Goal: Check status: Check status

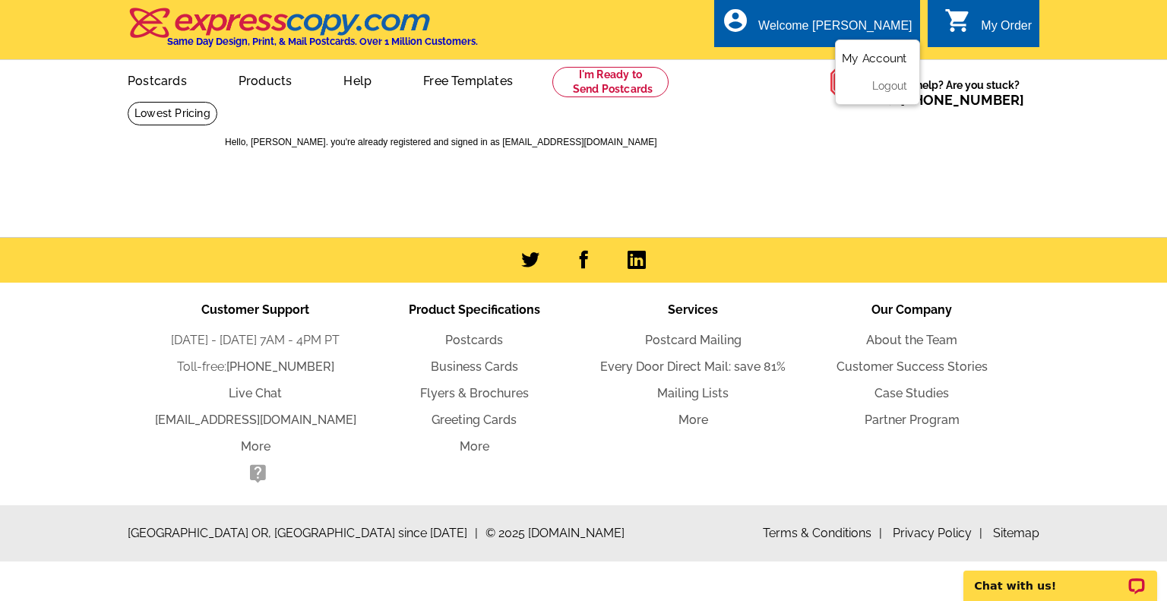
click at [872, 58] on link "My Account" at bounding box center [874, 59] width 65 height 14
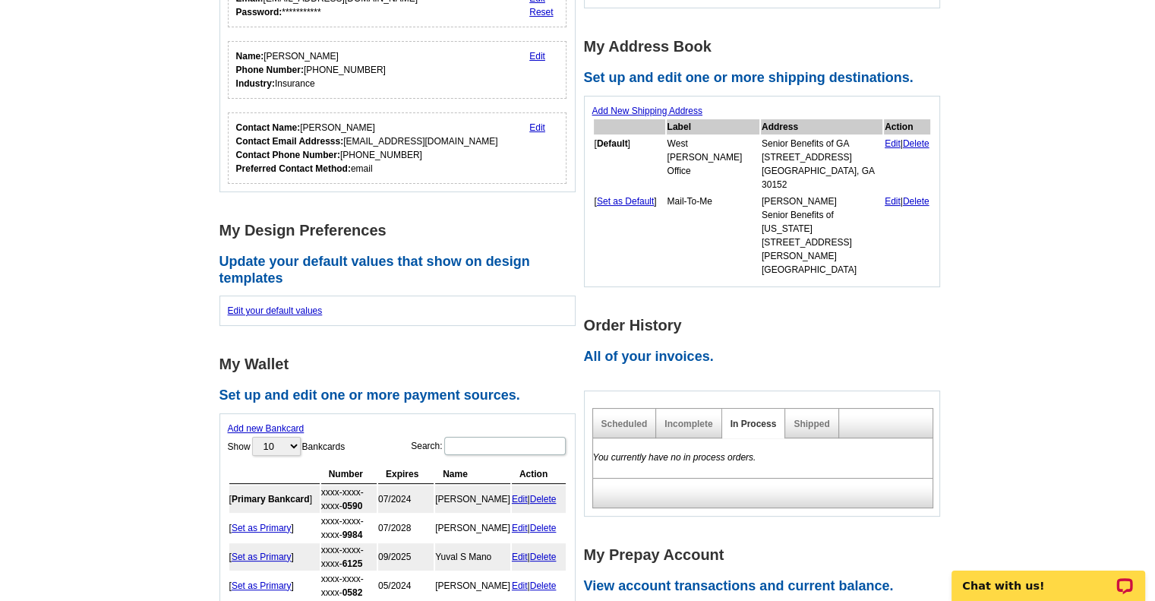
scroll to position [227, 0]
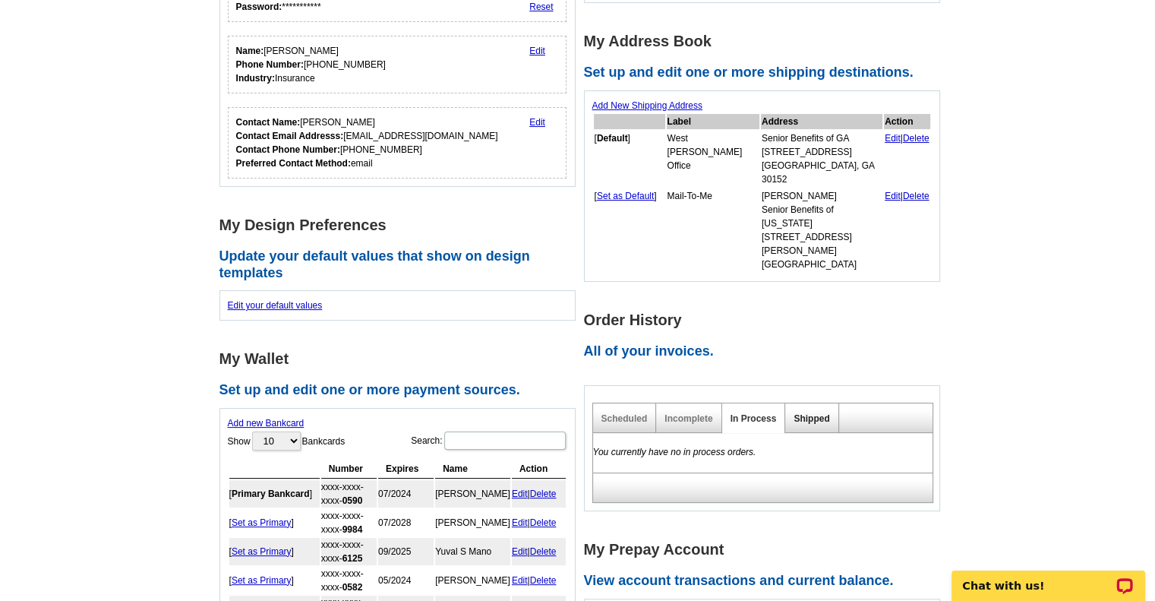
click at [804, 413] on link "Shipped" at bounding box center [812, 418] width 36 height 11
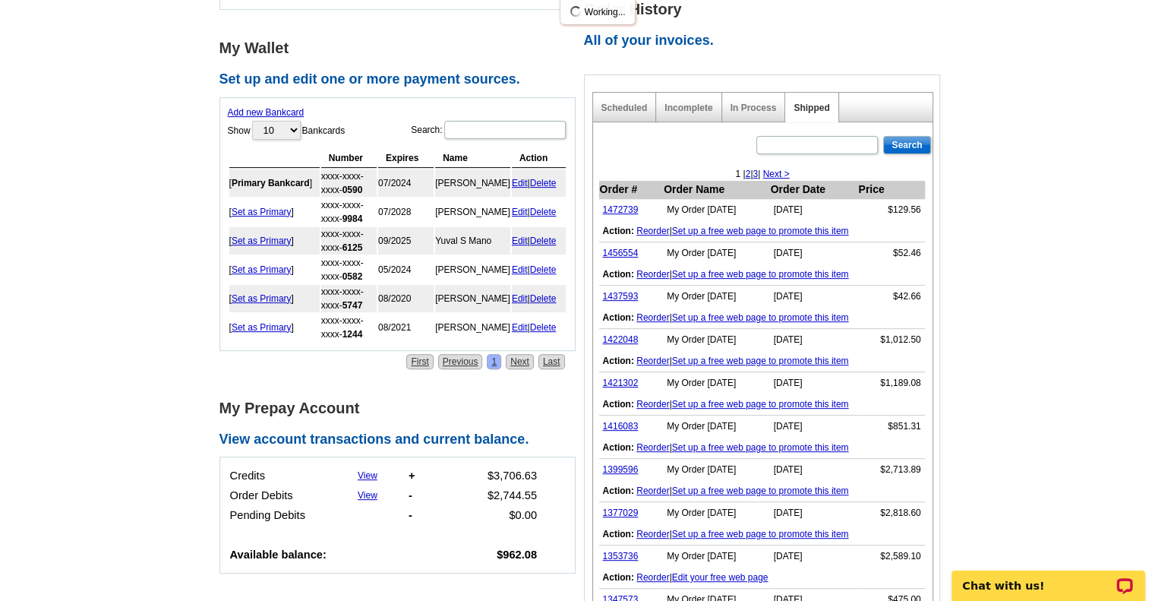
scroll to position [540, 0]
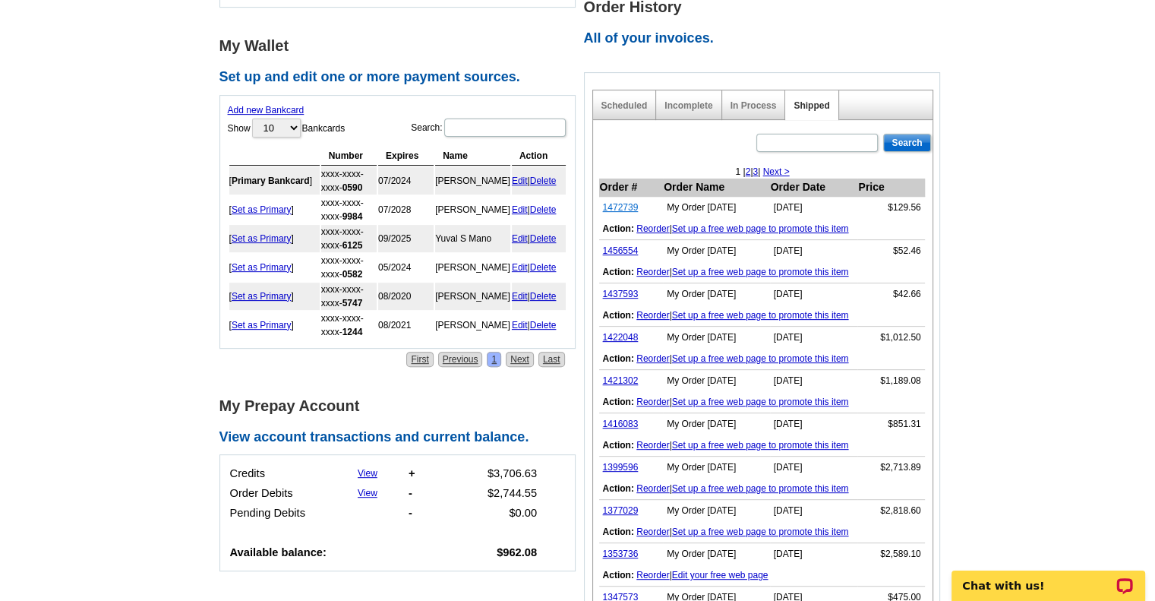
click at [612, 202] on link "1472739" at bounding box center [621, 207] width 36 height 11
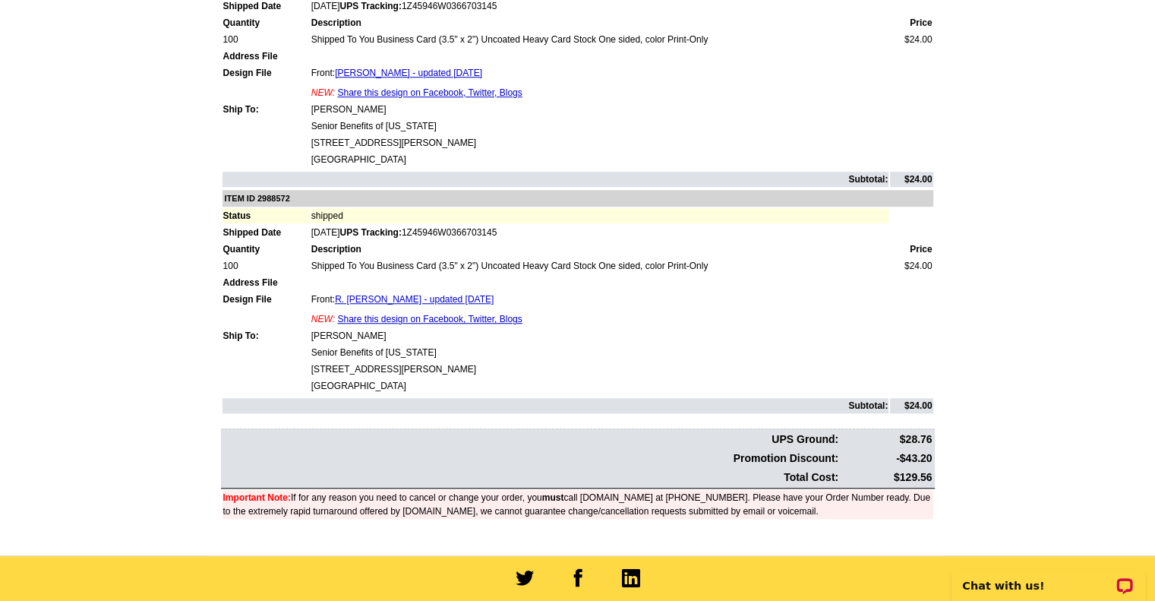
scroll to position [1196, 0]
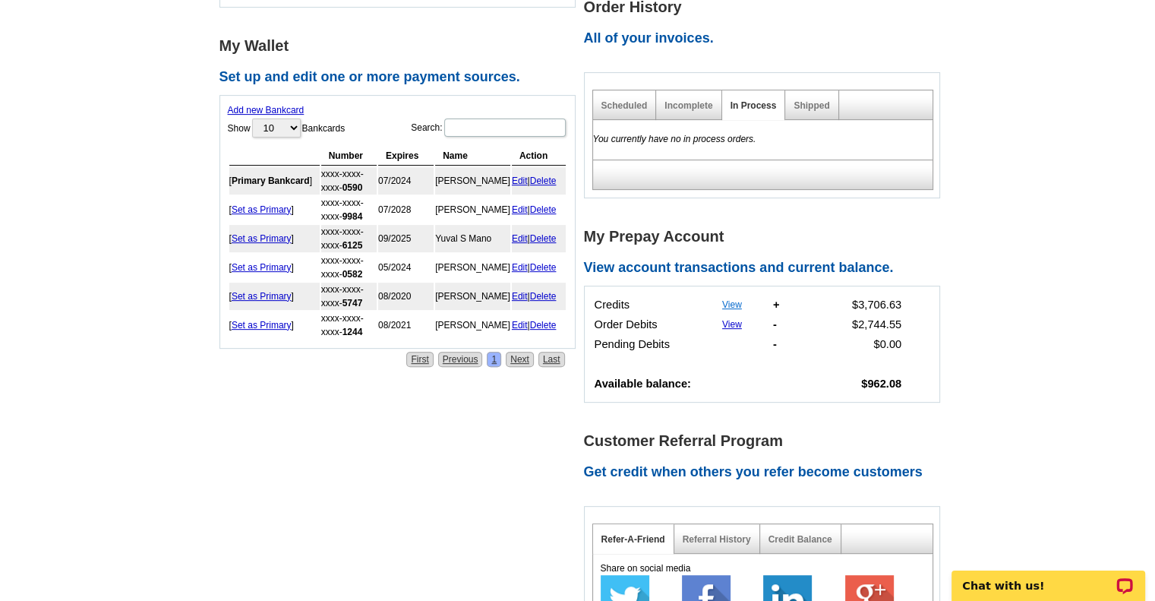
click at [733, 299] on link "View" at bounding box center [732, 304] width 20 height 11
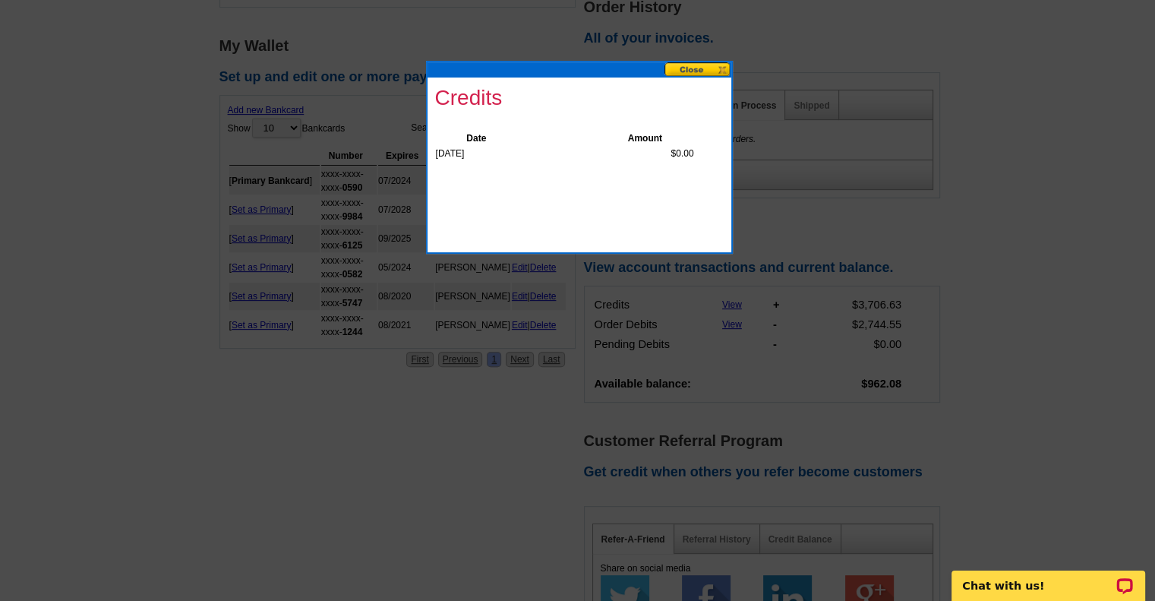
click at [687, 76] on button at bounding box center [698, 69] width 67 height 14
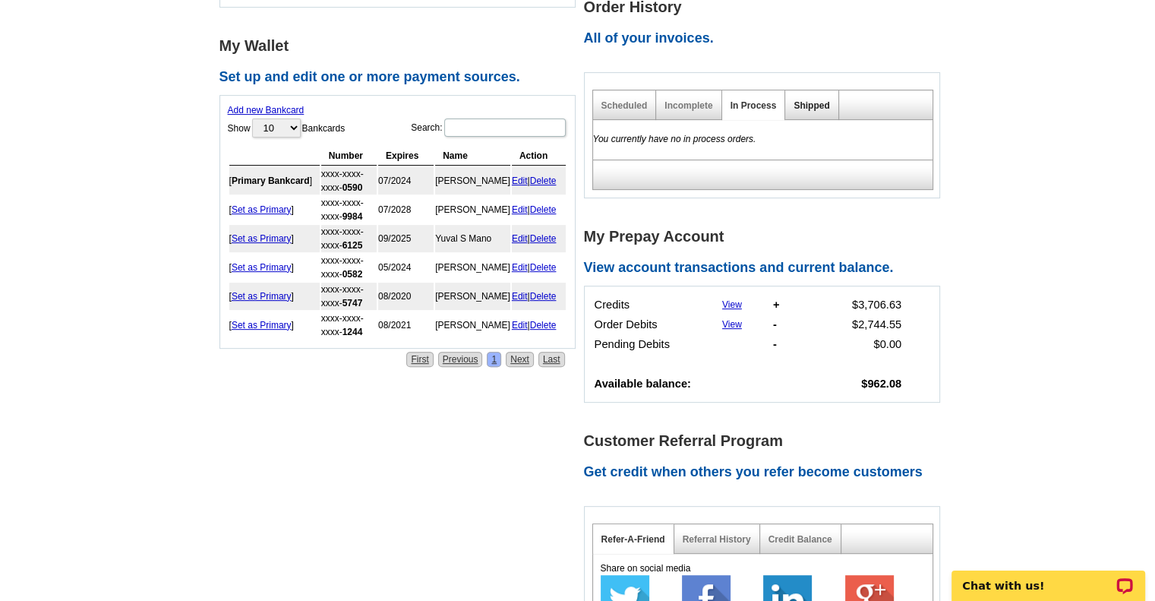
click at [813, 100] on link "Shipped" at bounding box center [812, 105] width 36 height 11
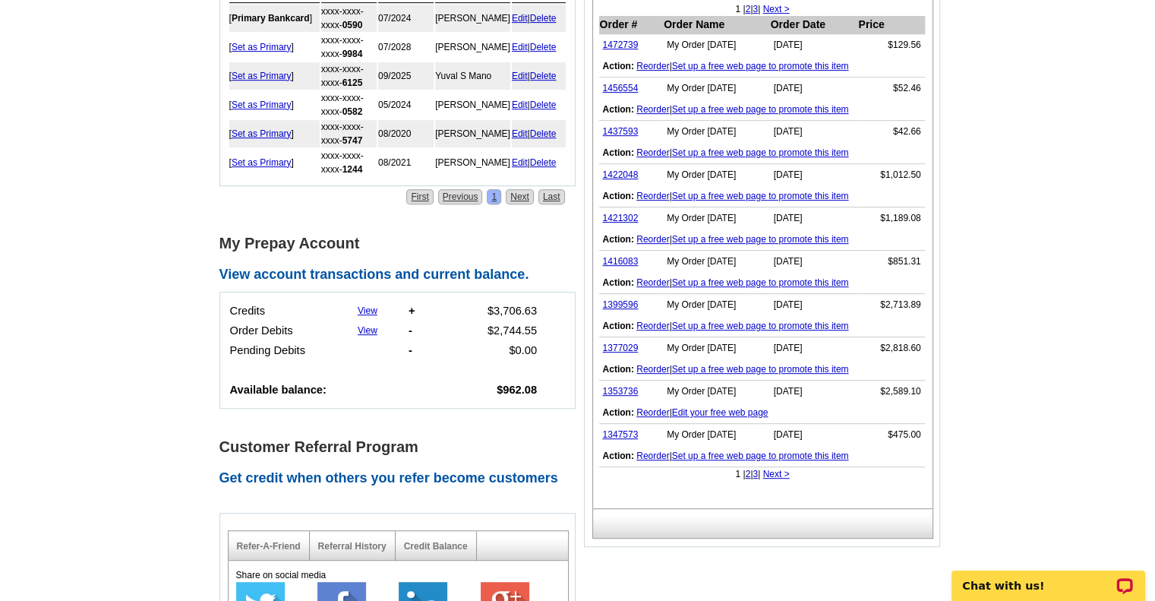
scroll to position [712, 0]
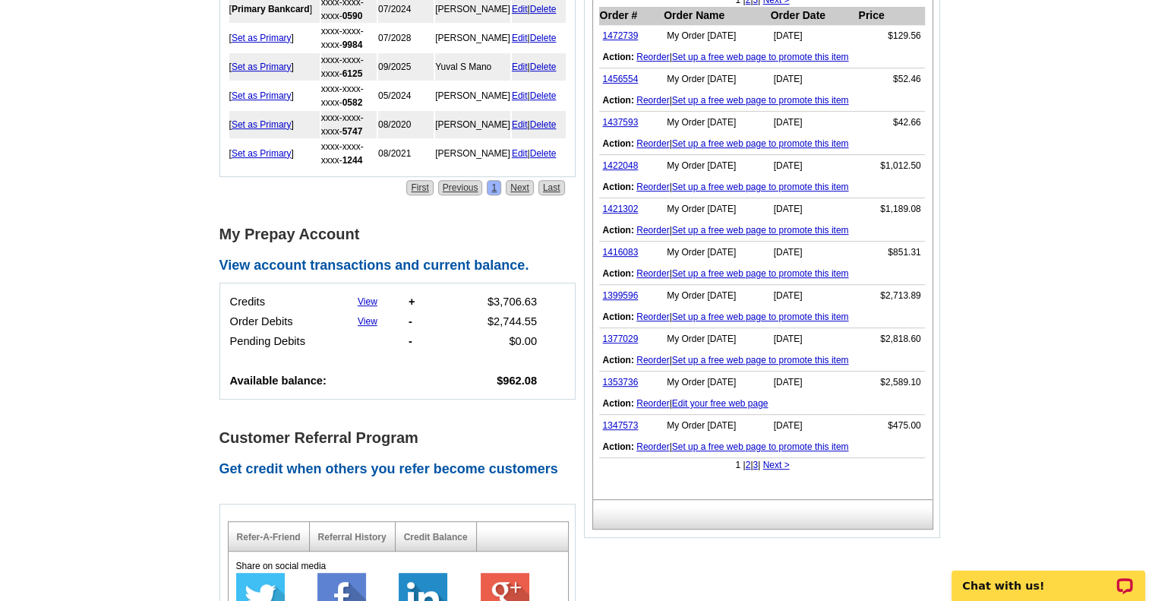
click at [784, 459] on link "Next >" at bounding box center [776, 464] width 27 height 11
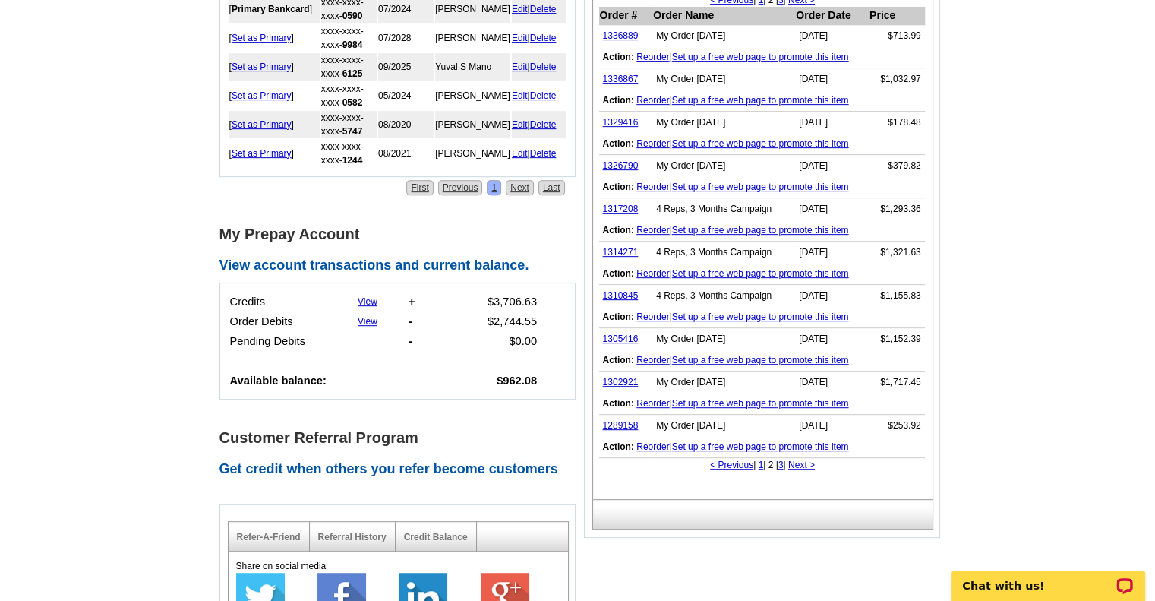
click at [809, 459] on link "Next >" at bounding box center [801, 464] width 27 height 11
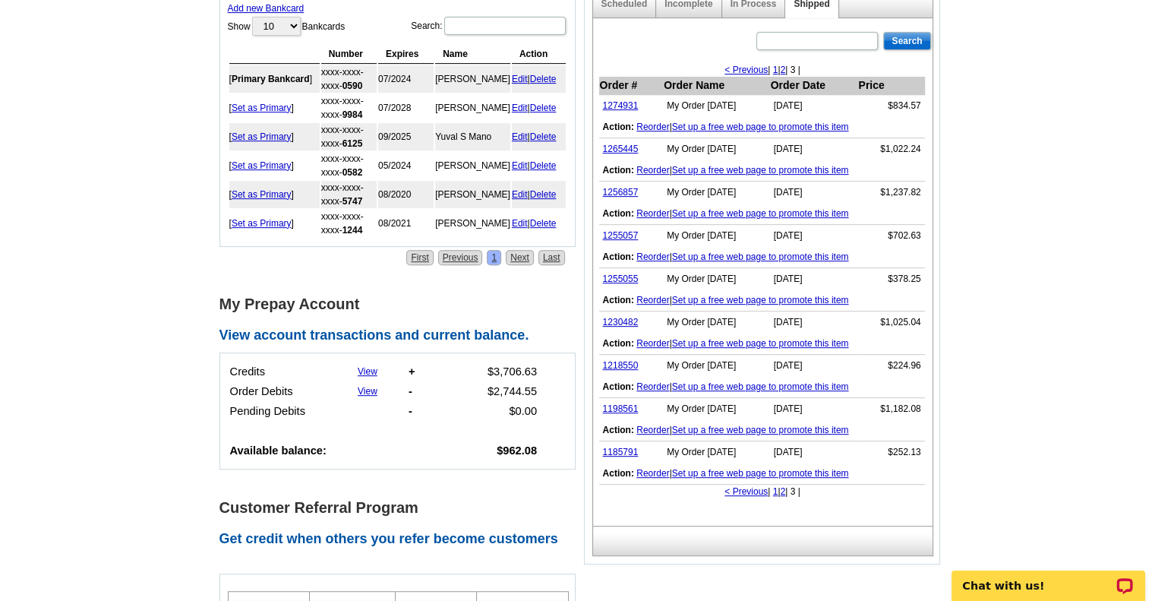
scroll to position [643, 0]
click at [366, 365] on link "View" at bounding box center [368, 370] width 20 height 11
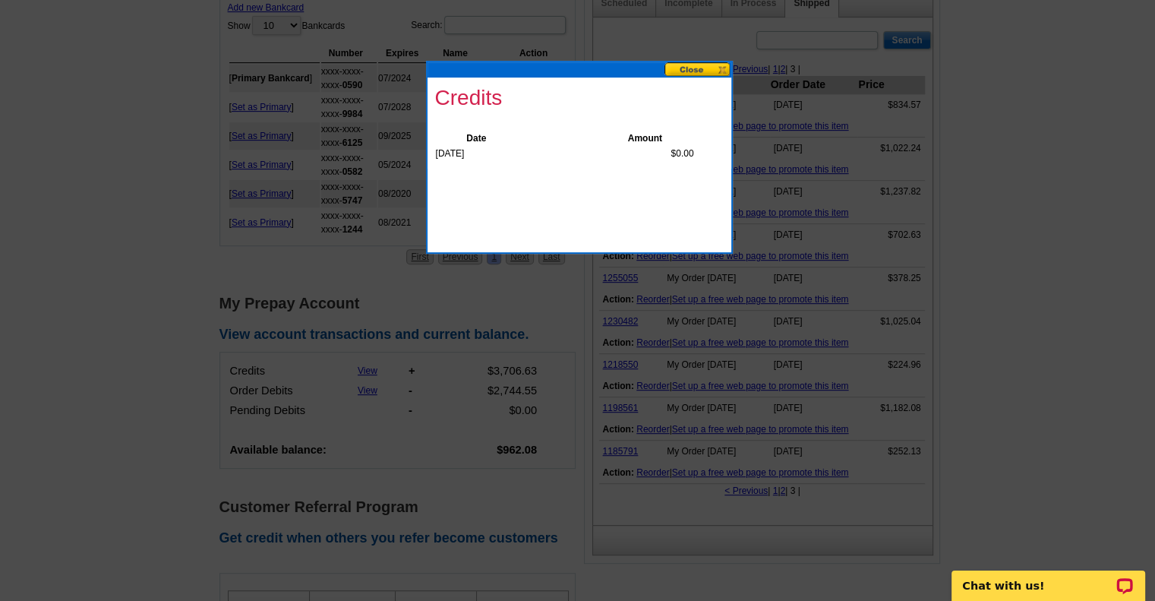
click at [722, 68] on button at bounding box center [698, 69] width 67 height 14
